Goal: Transaction & Acquisition: Purchase product/service

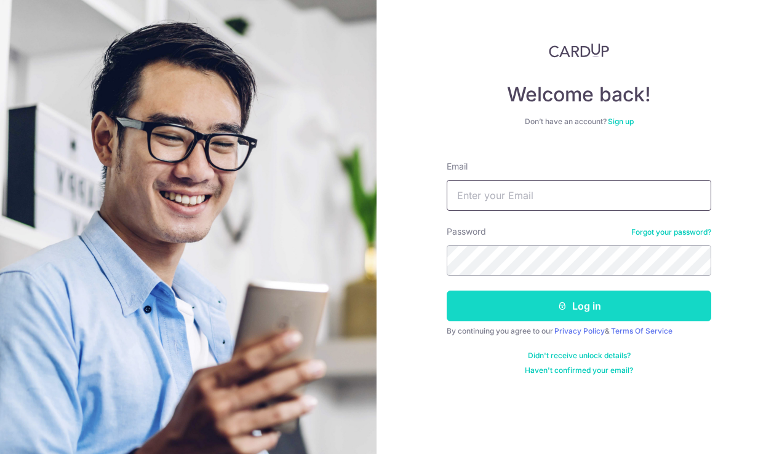
type input "sirong.tan@gmail.com"
click at [573, 314] on button "Log in" at bounding box center [578, 306] width 264 height 31
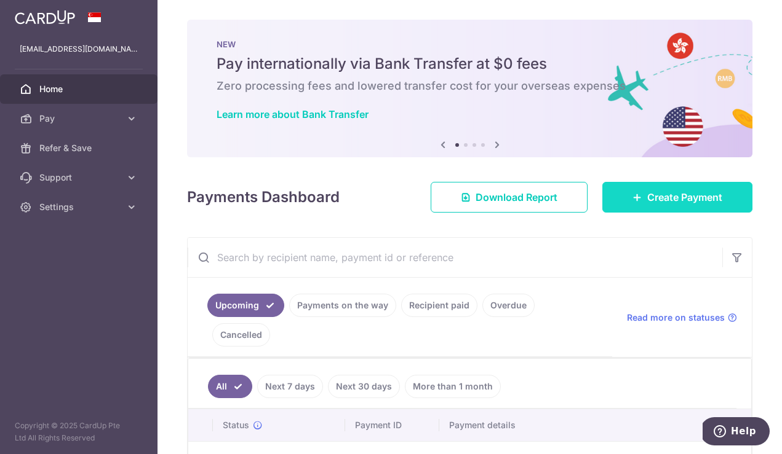
click at [667, 198] on span "Create Payment" at bounding box center [684, 197] width 75 height 15
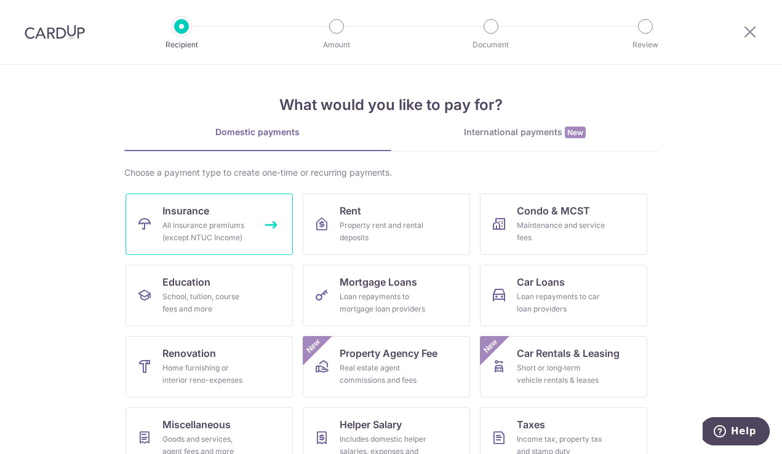
click at [224, 227] on div "All insurance premiums (except NTUC Income)" at bounding box center [206, 232] width 89 height 25
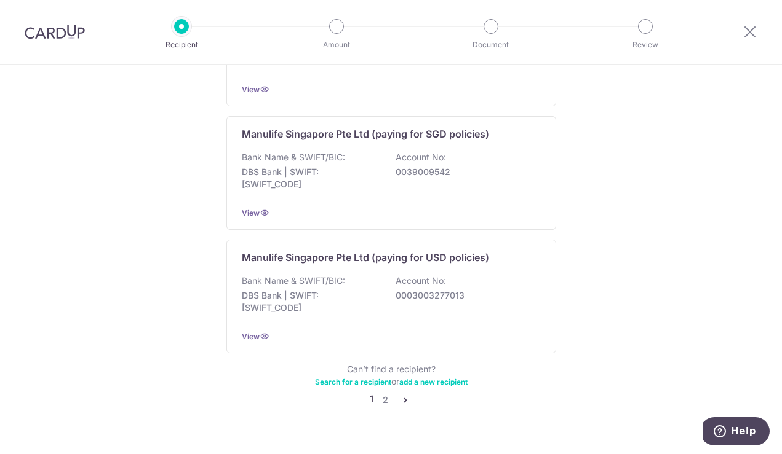
scroll to position [1225, 0]
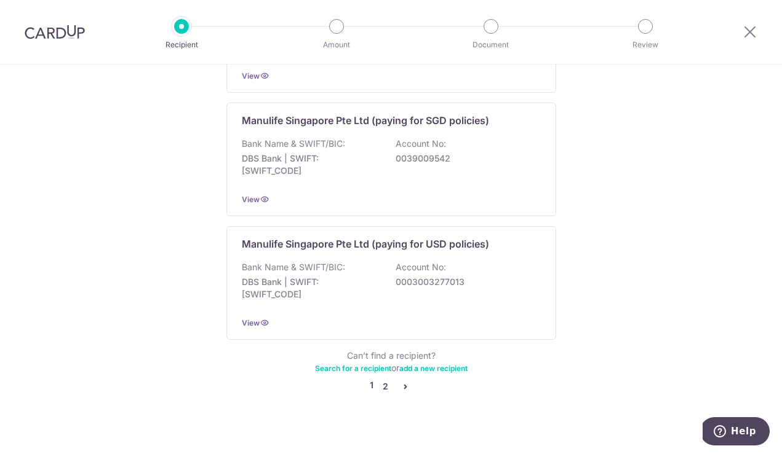
click at [387, 379] on link "2" at bounding box center [385, 386] width 15 height 15
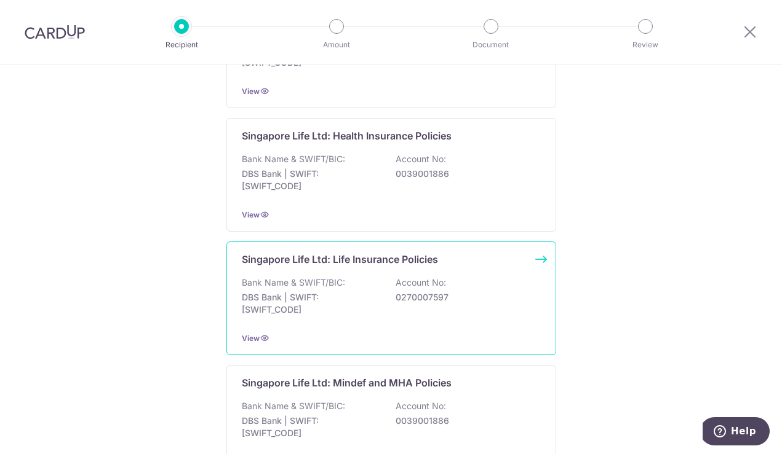
scroll to position [464, 0]
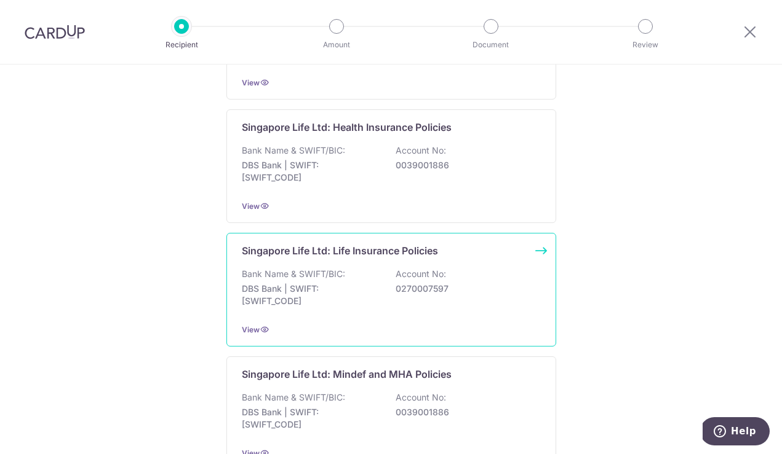
click at [367, 276] on div "Bank Name & SWIFT/BIC: DBS Bank | SWIFT: DBSSSGSGXXX Account No: 0270007597" at bounding box center [391, 291] width 299 height 46
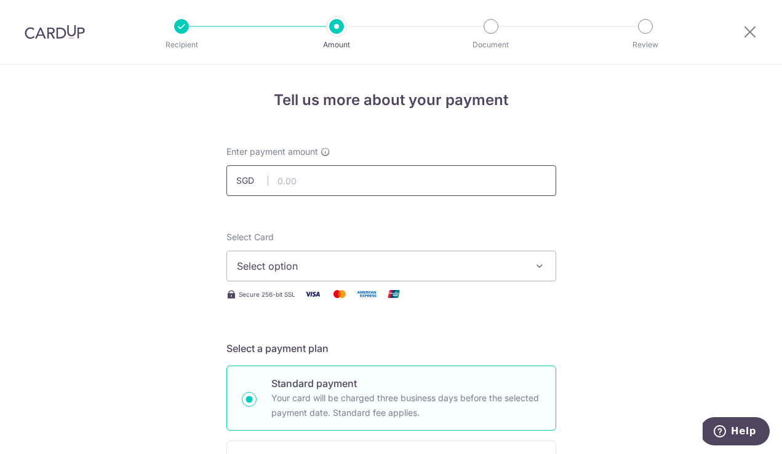
click at [389, 193] on input "text" at bounding box center [391, 180] width 330 height 31
paste input "1,860.65"
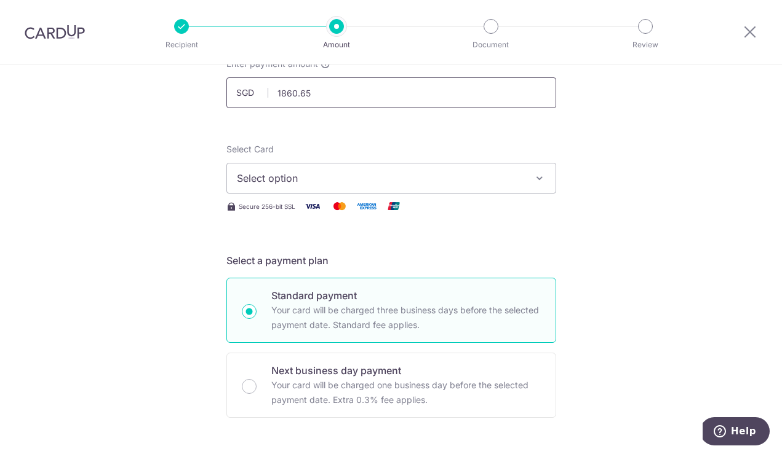
scroll to position [104, 0]
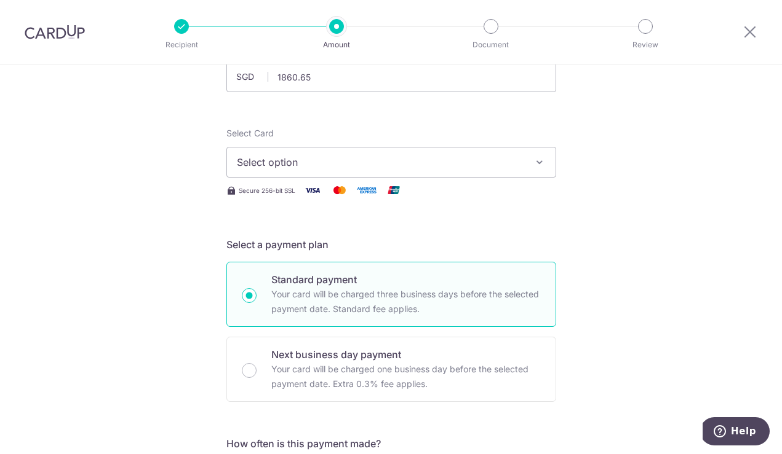
type input "1,860.65"
click at [323, 163] on span "Select option" at bounding box center [380, 162] width 287 height 15
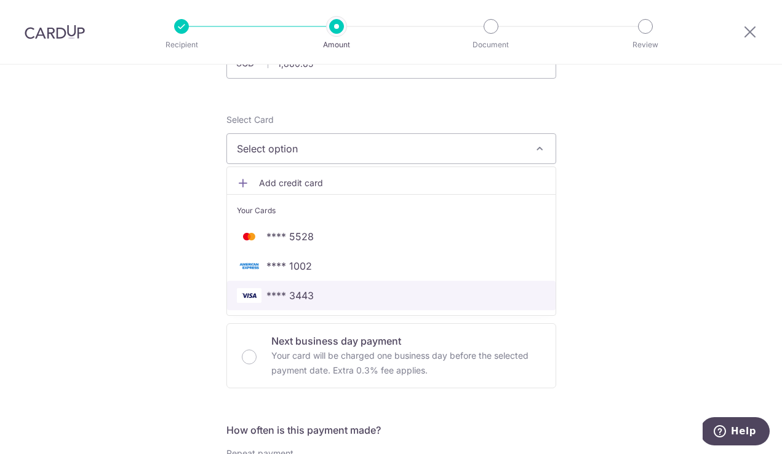
click at [310, 290] on span "**** 3443" at bounding box center [289, 295] width 47 height 15
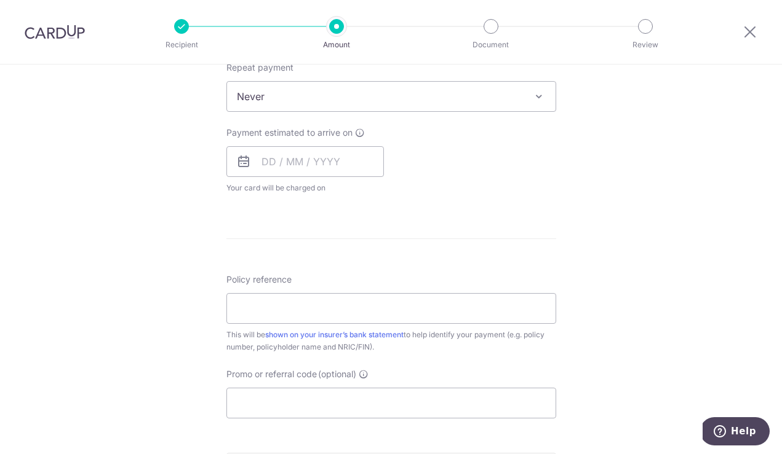
scroll to position [512, 0]
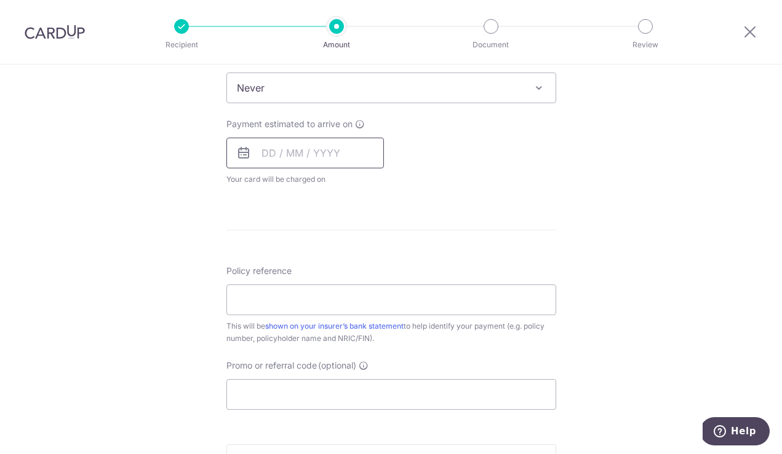
click at [271, 150] on input "text" at bounding box center [304, 153] width 157 height 31
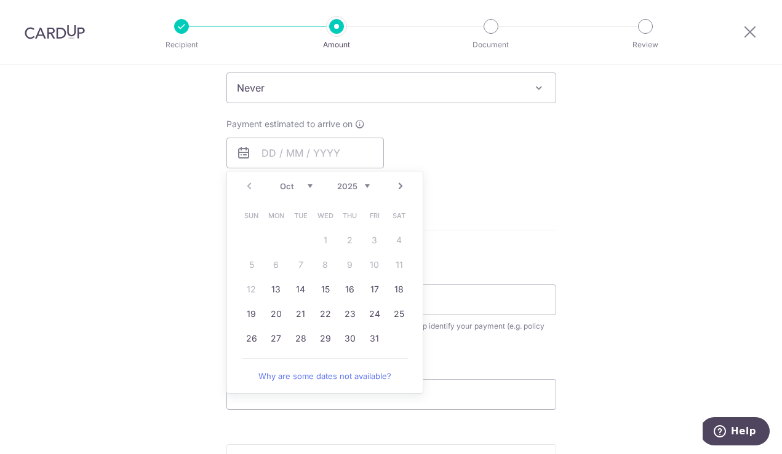
drag, startPoint x: 277, startPoint y: 282, endPoint x: 213, endPoint y: 221, distance: 89.2
click at [277, 282] on link "13" at bounding box center [276, 290] width 20 height 20
type input "[DATE]"
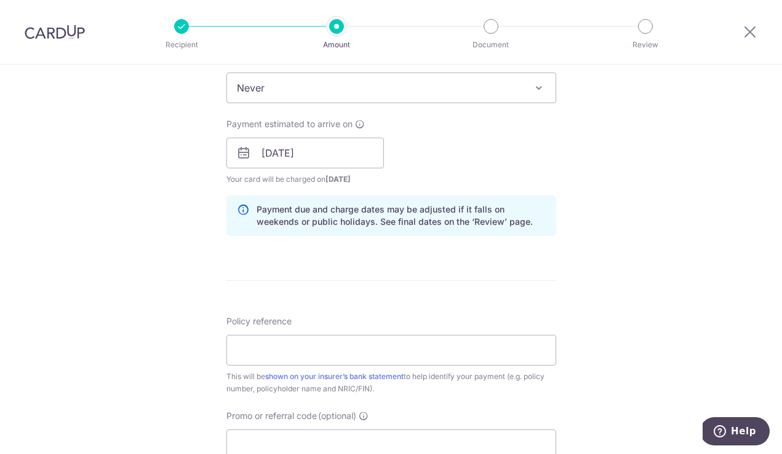
click at [213, 221] on div "Tell us more about your payment Enter payment amount SGD 1,860.65 1860.65 Selec…" at bounding box center [391, 133] width 782 height 1163
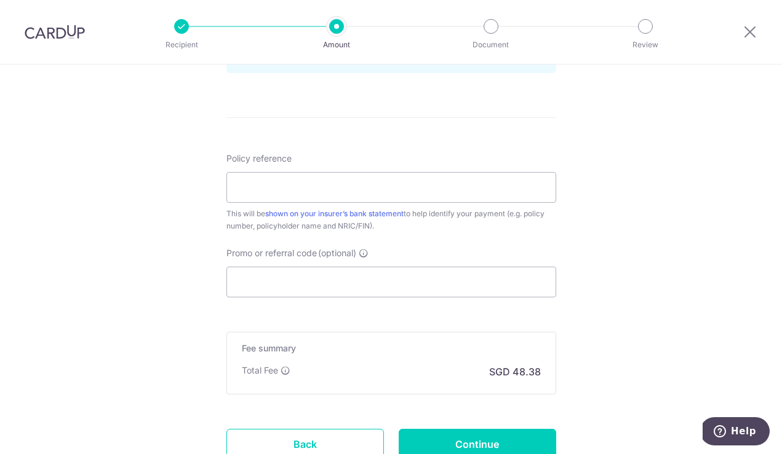
scroll to position [696, 0]
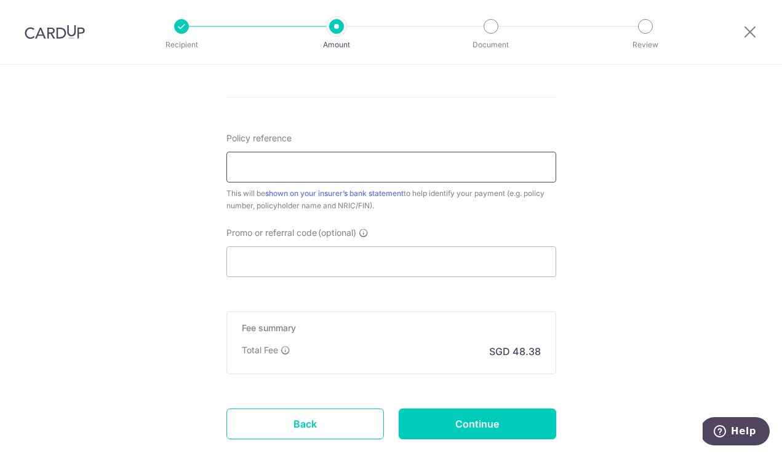
click at [256, 172] on input "Policy reference" at bounding box center [391, 167] width 330 height 31
paste input "07288527"
type input "07288527"
click at [293, 263] on input "Promo or referral code (optional)" at bounding box center [391, 262] width 330 height 31
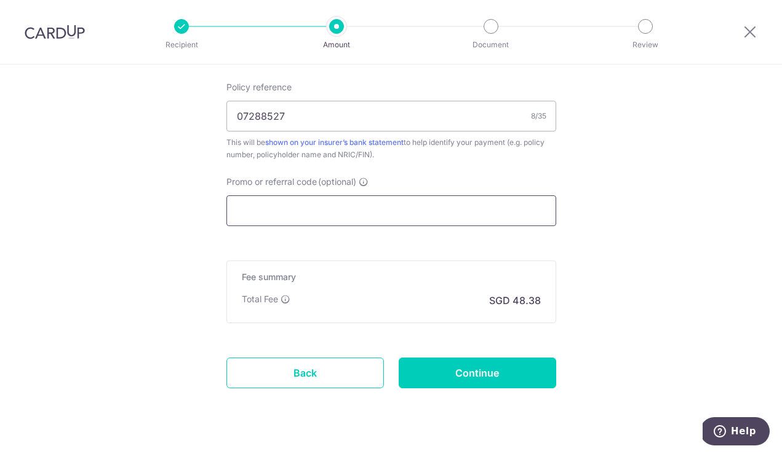
scroll to position [773, 0]
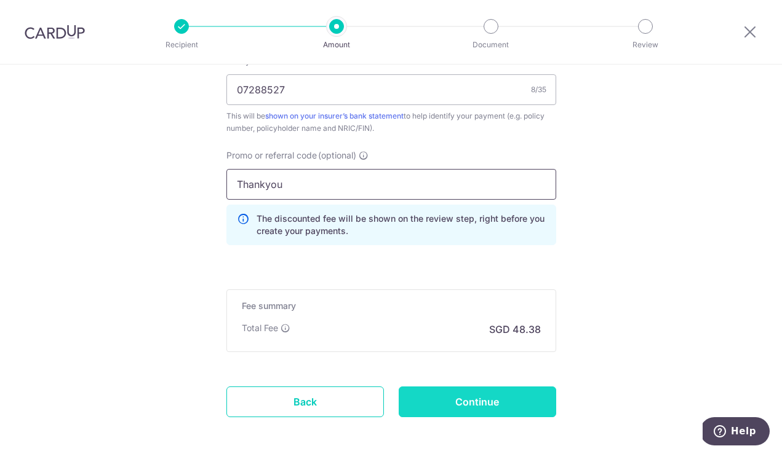
type input "Thankyou"
click at [480, 402] on input "Continue" at bounding box center [477, 402] width 157 height 31
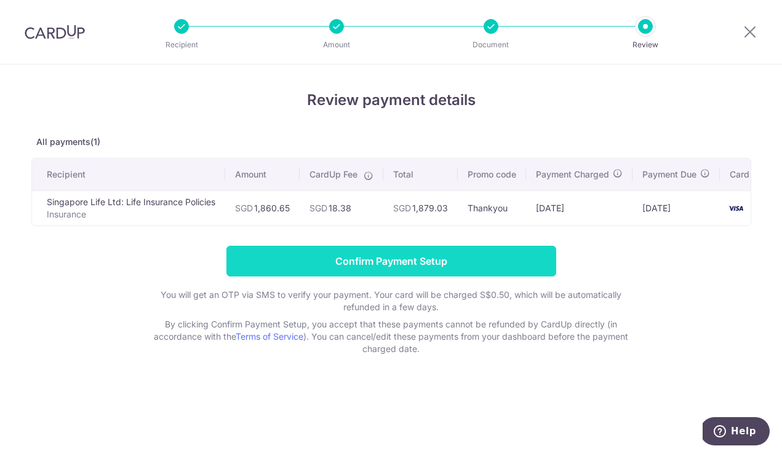
click at [409, 258] on input "Confirm Payment Setup" at bounding box center [391, 261] width 330 height 31
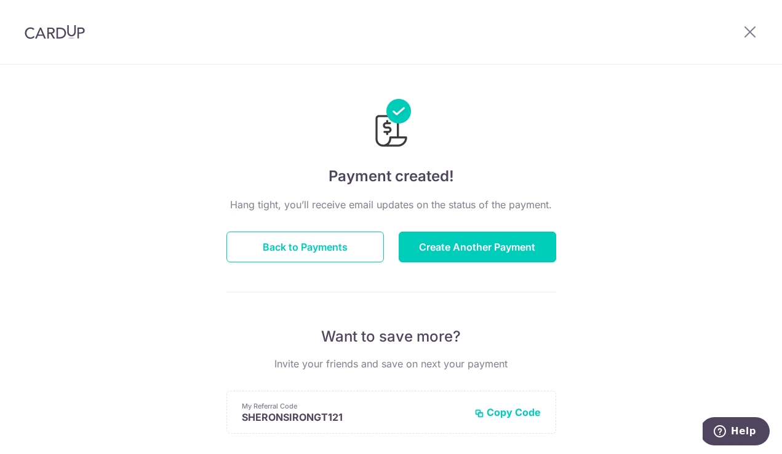
click at [319, 227] on div "Hang tight, you’ll receive email updates on the status of the payment. Back to …" at bounding box center [391, 430] width 330 height 466
click at [322, 248] on button "Back to Payments" at bounding box center [304, 247] width 157 height 31
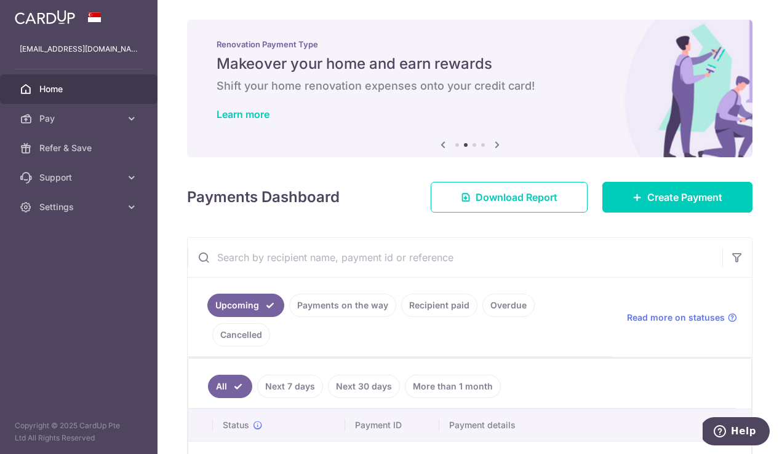
click at [68, 93] on span "Home" at bounding box center [79, 89] width 81 height 12
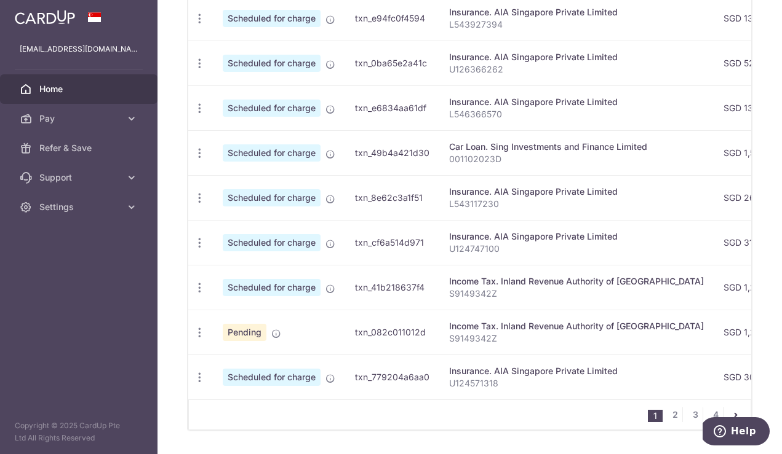
scroll to position [496, 0]
